Goal: Information Seeking & Learning: Learn about a topic

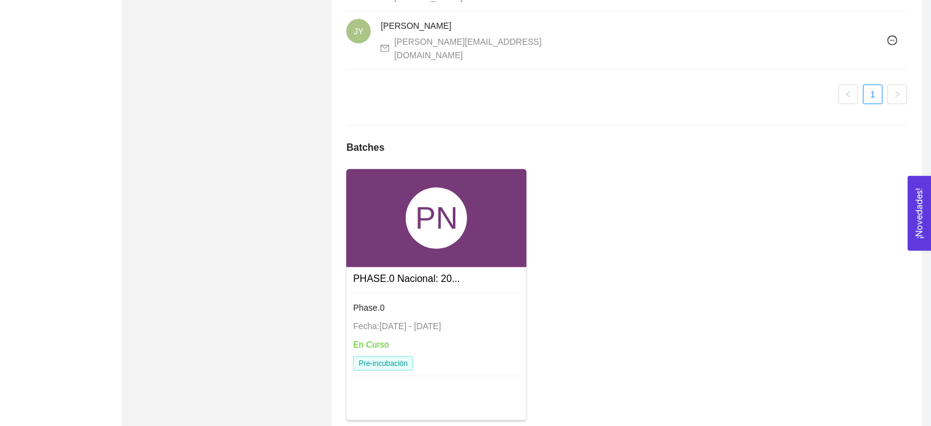
scroll to position [953, 0]
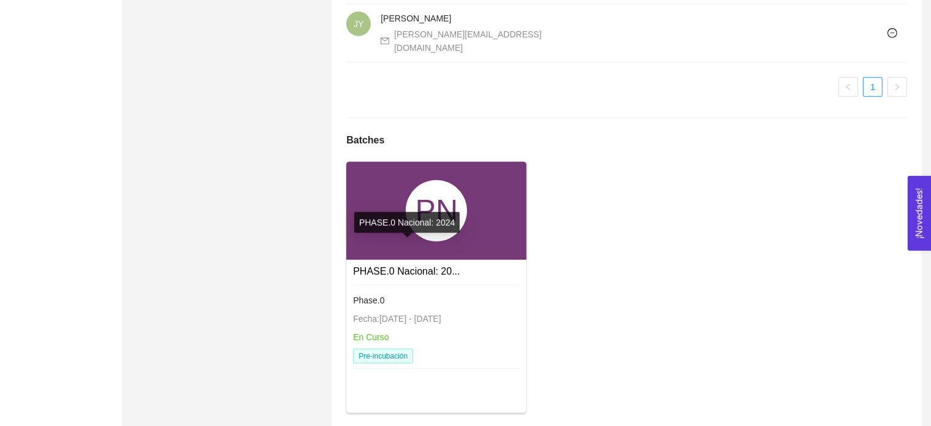
click at [434, 266] on link "PHASE.0 Nacional: 20..." at bounding box center [406, 271] width 107 height 10
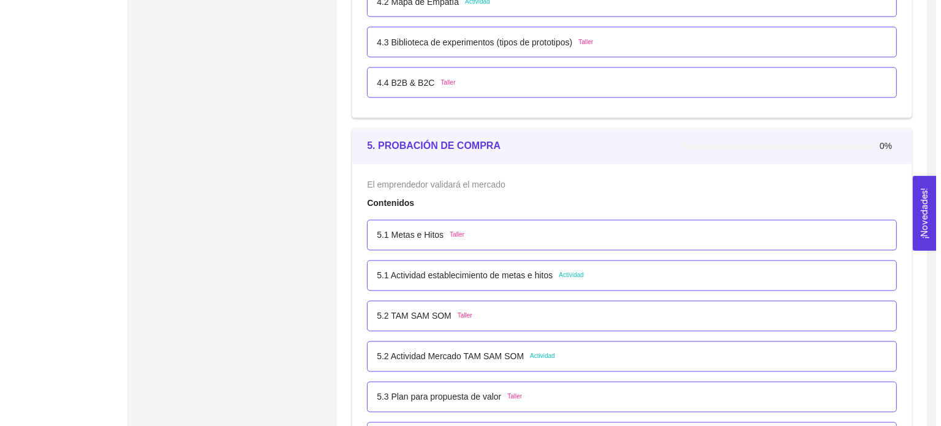
scroll to position [2201, 0]
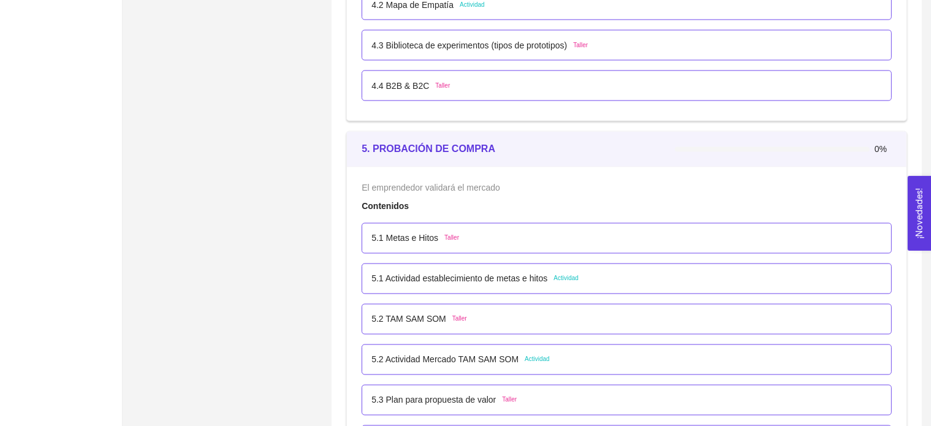
click at [413, 240] on p "5.1 Metas e Hitos" at bounding box center [404, 238] width 67 height 13
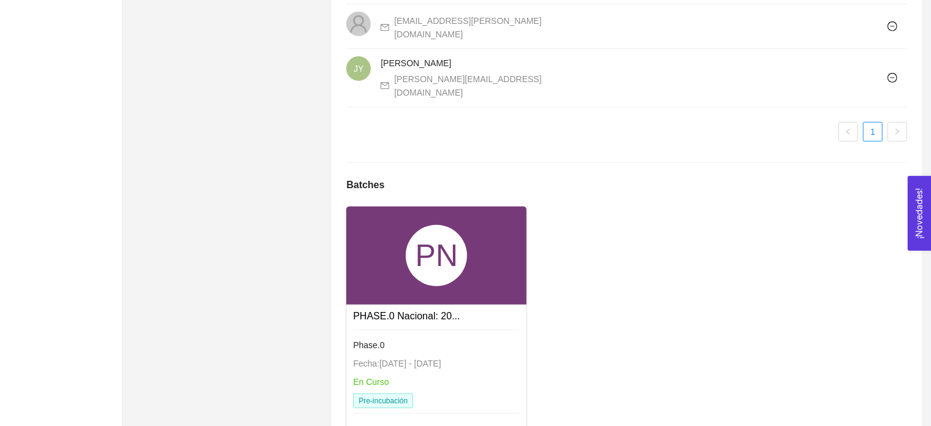
scroll to position [953, 0]
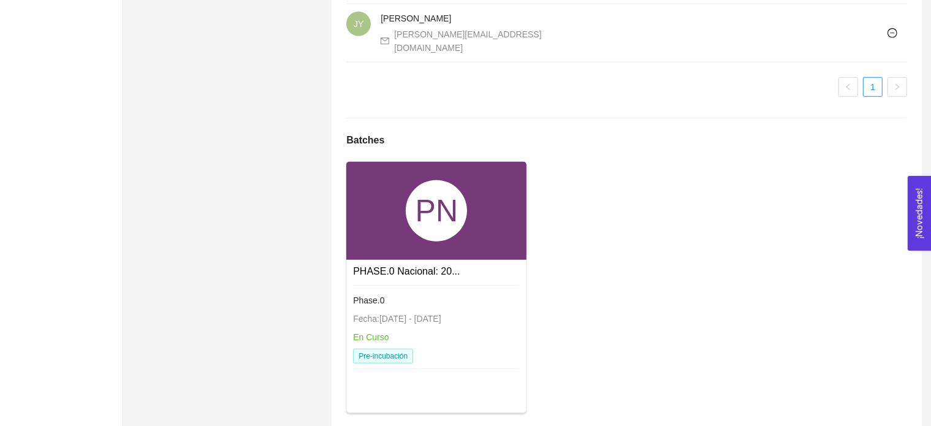
click at [456, 263] on div "PHASE.0 Nacional: 20..." at bounding box center [436, 270] width 167 height 15
click at [428, 266] on link "PHASE.0 Nacional: 20..." at bounding box center [406, 271] width 107 height 10
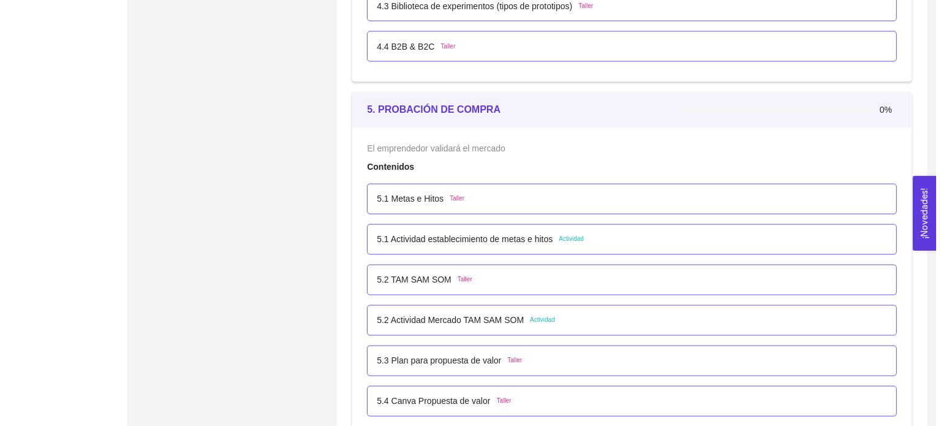
scroll to position [2238, 0]
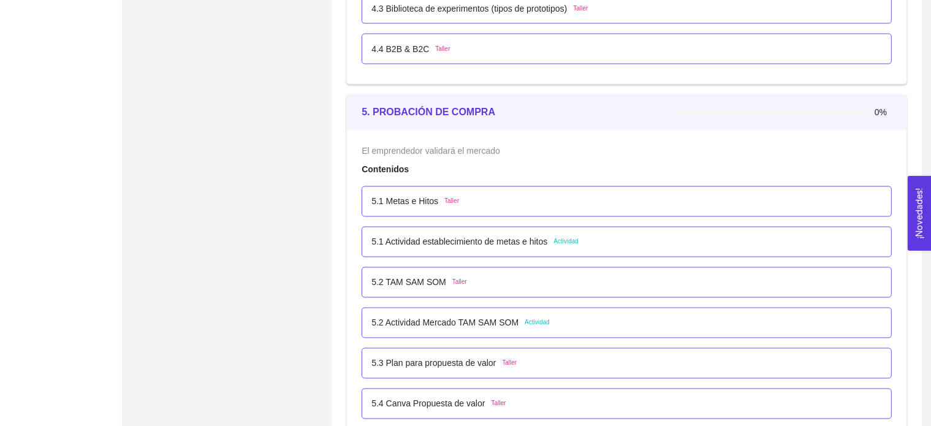
click at [419, 198] on p "5.1 Metas e Hitos" at bounding box center [404, 201] width 67 height 13
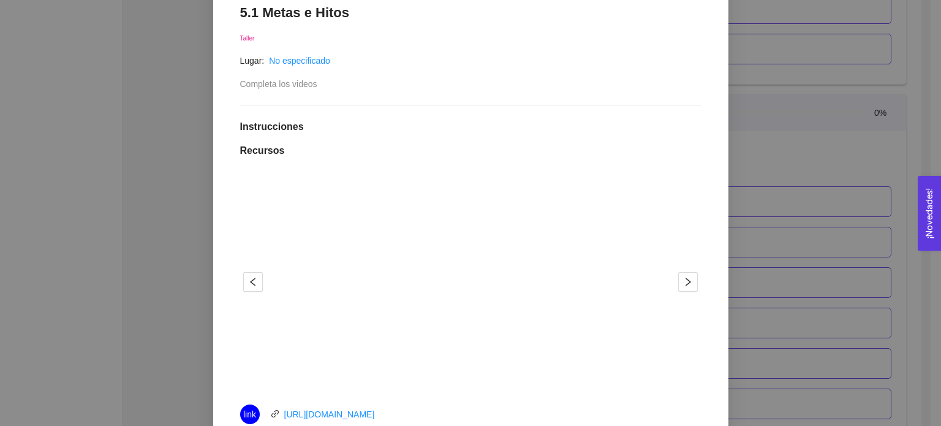
scroll to position [218, 0]
